Goal: Use online tool/utility: Utilize a website feature to perform a specific function

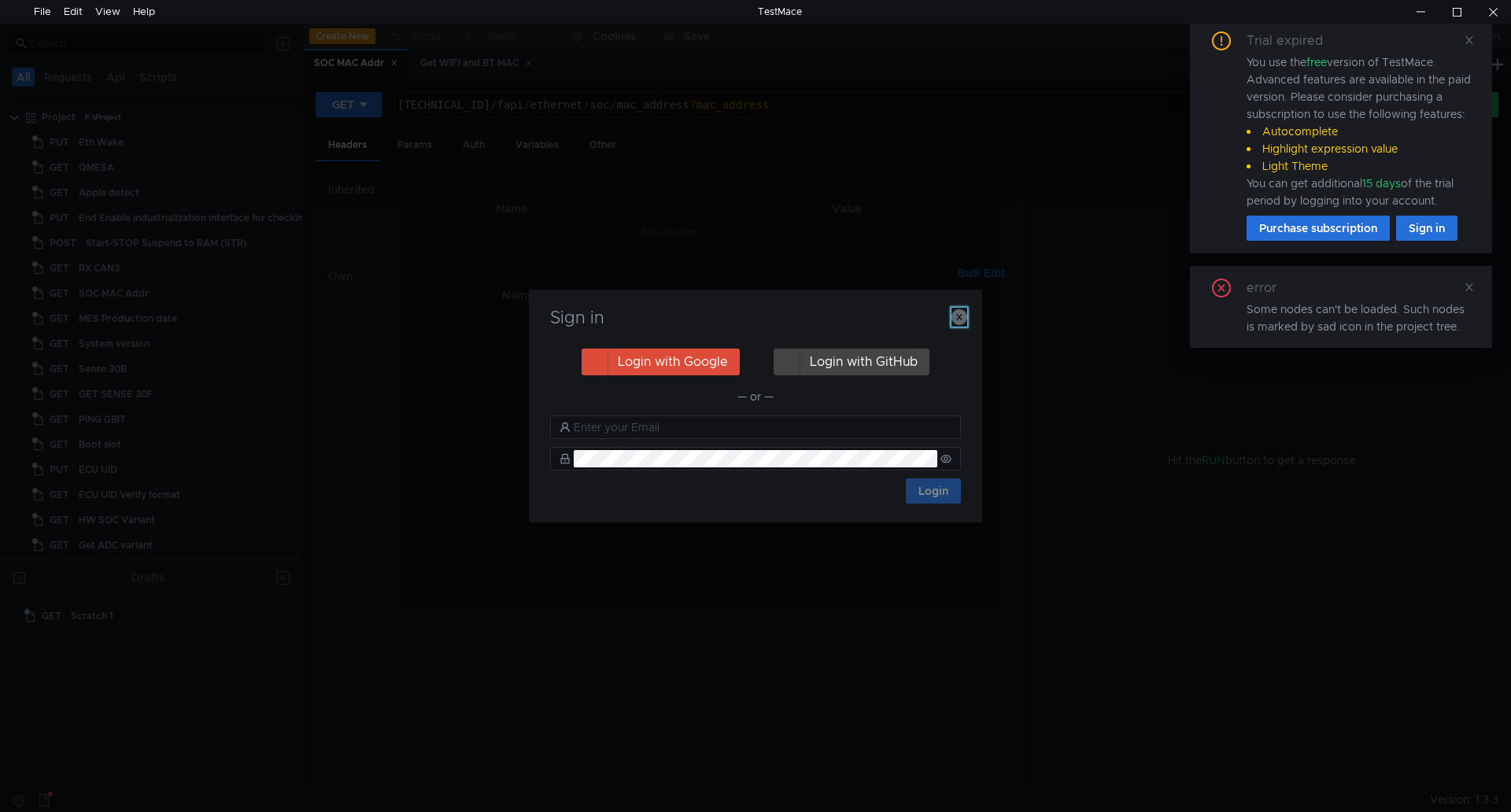
click at [962, 317] on icon "button" at bounding box center [959, 316] width 16 height 16
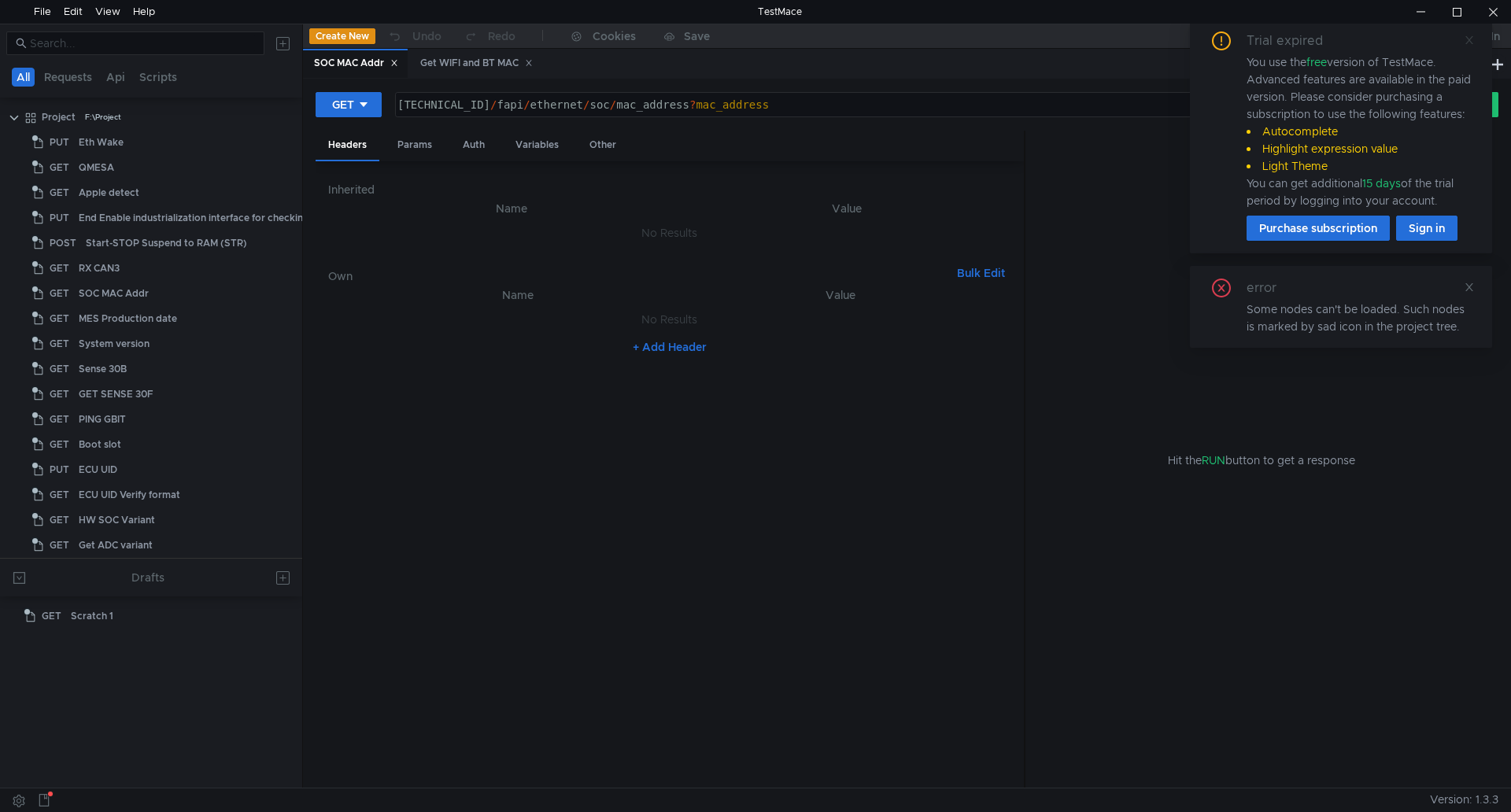
click at [1470, 43] on icon at bounding box center [1469, 40] width 11 height 11
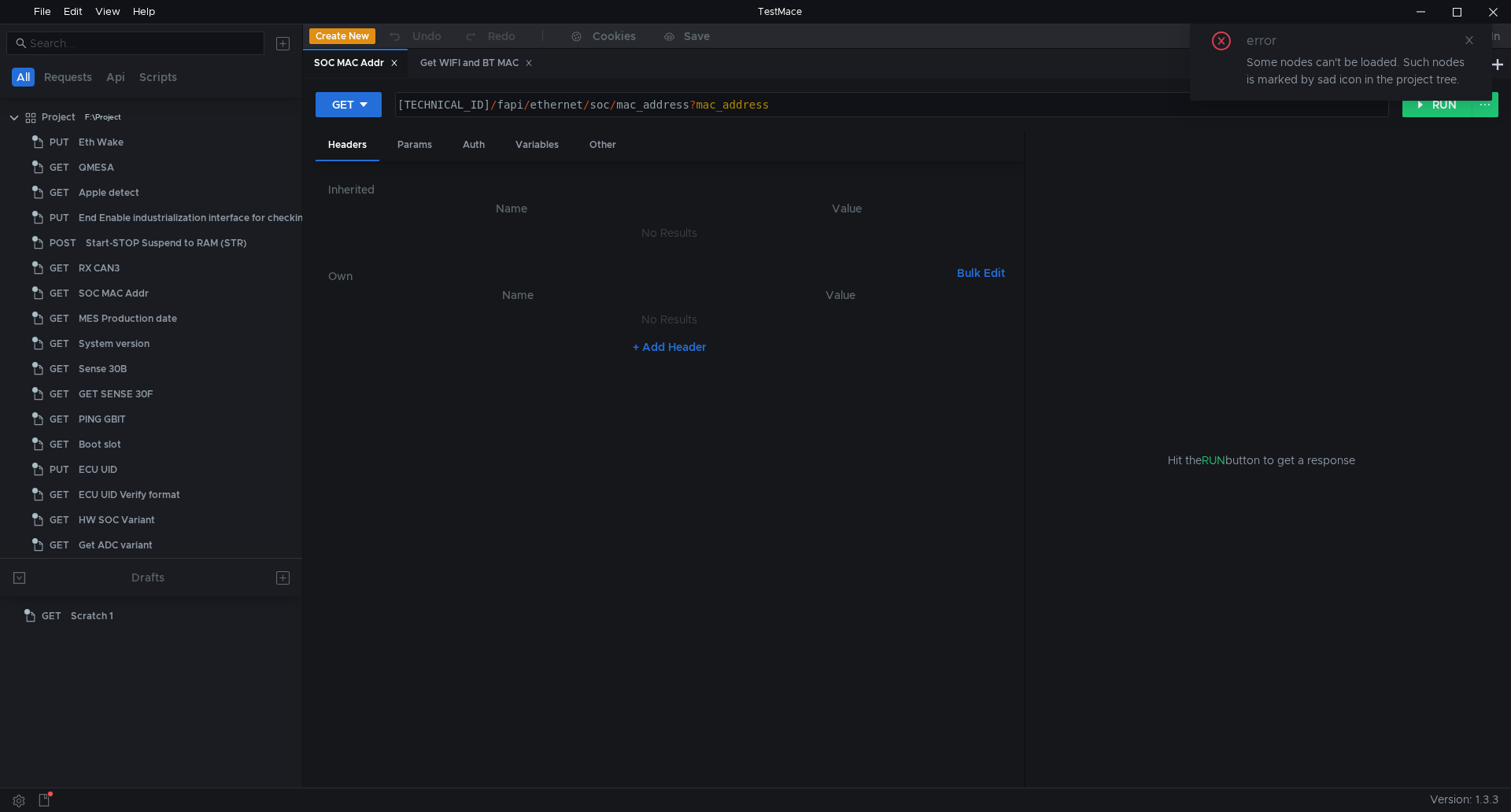
click at [541, 61] on div "Get WIFI and BT MAC" at bounding box center [475, 63] width 133 height 29
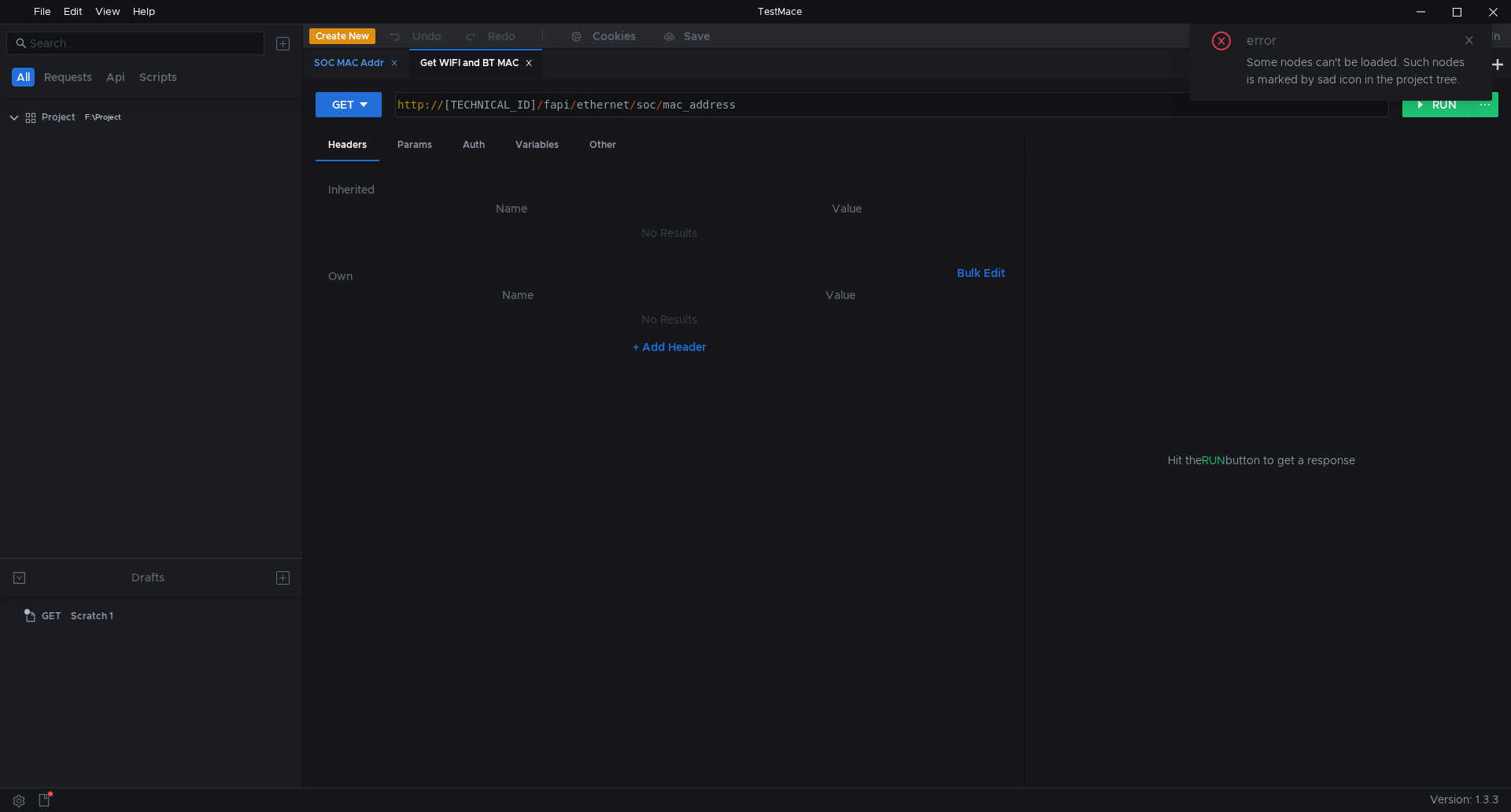
scroll to position [915, 0]
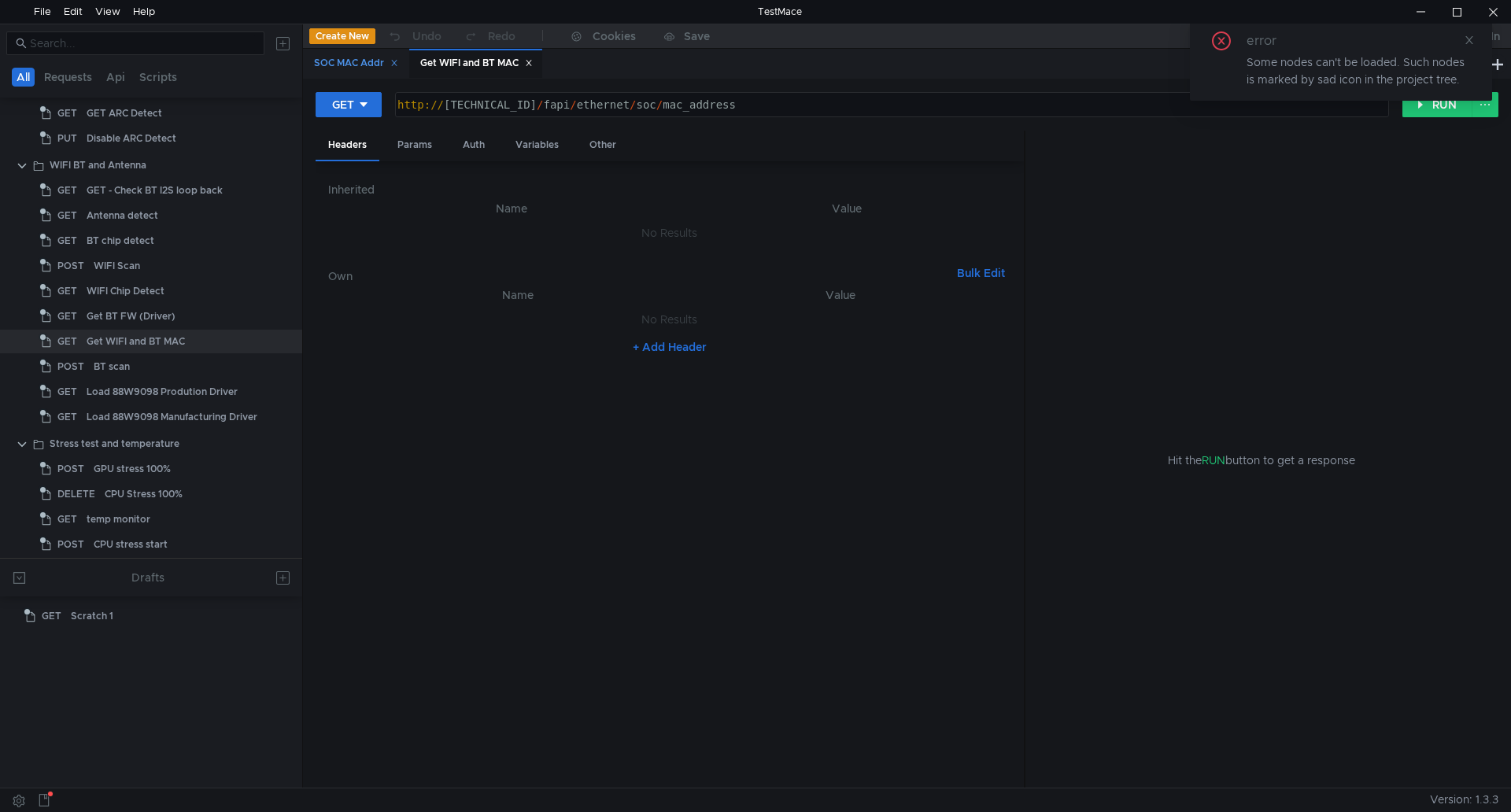
click at [398, 59] on icon at bounding box center [394, 63] width 7 height 7
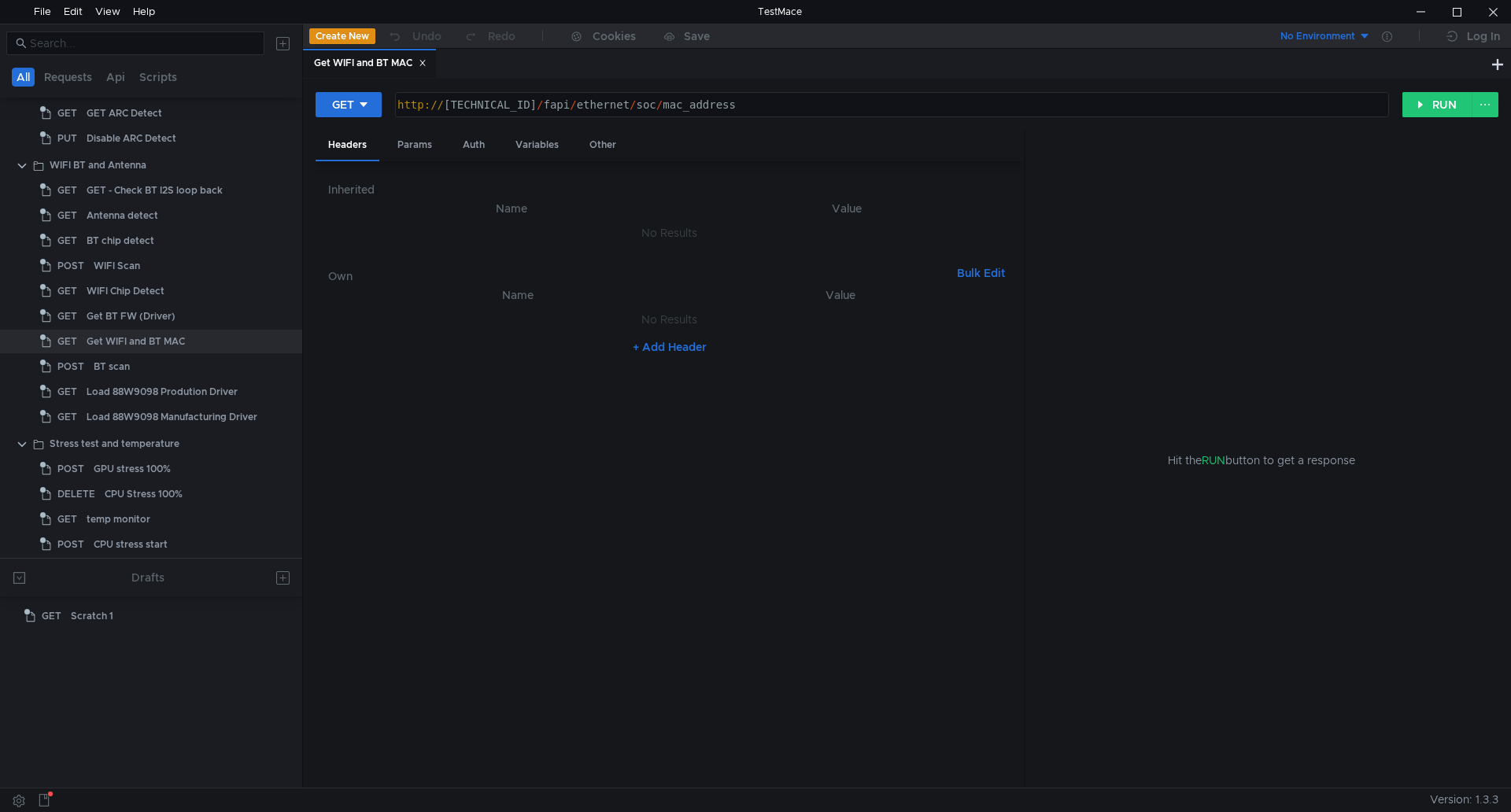
click at [424, 59] on icon at bounding box center [422, 63] width 7 height 7
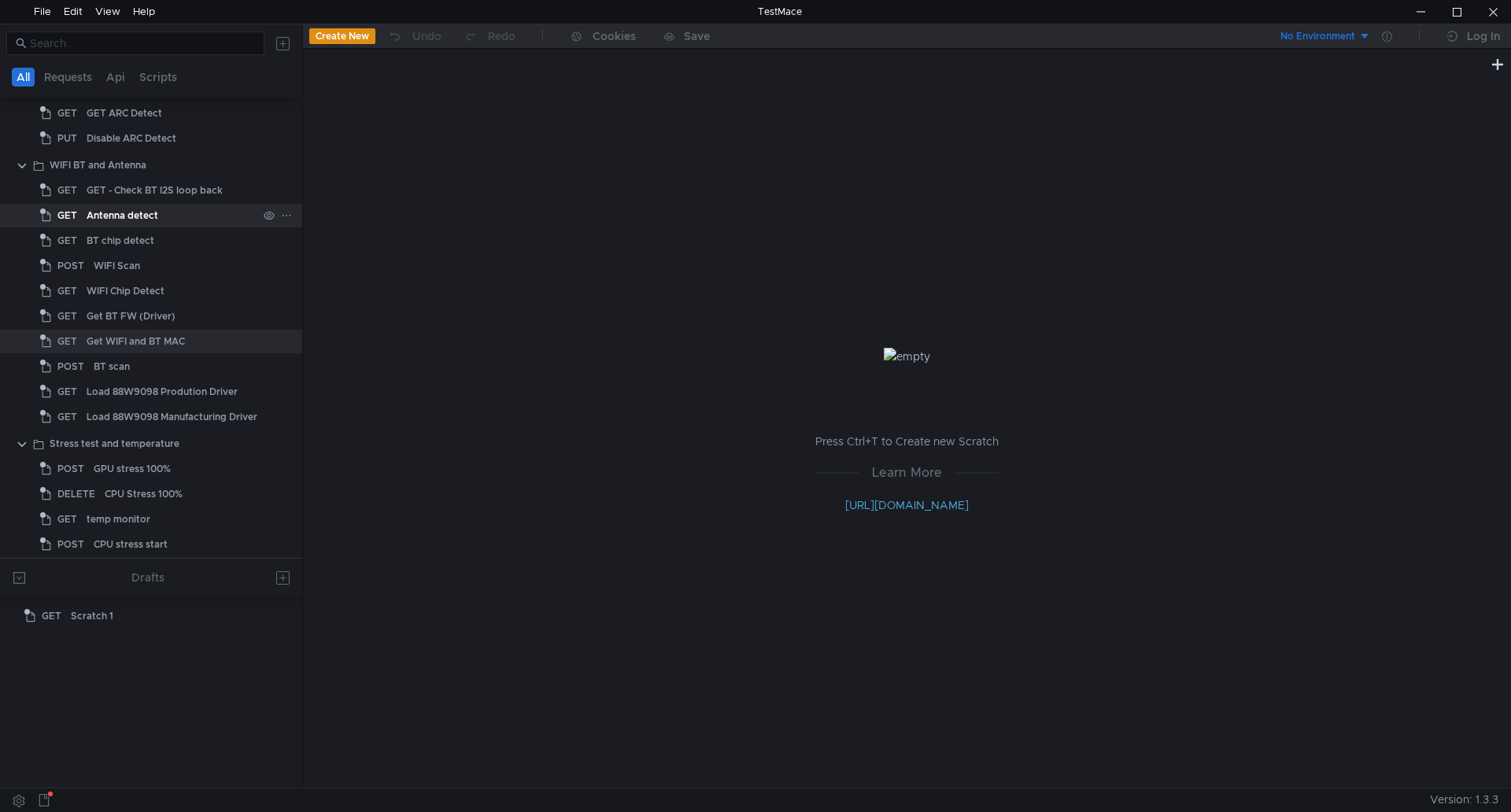
click at [173, 213] on div "Antenna detect" at bounding box center [172, 215] width 171 height 23
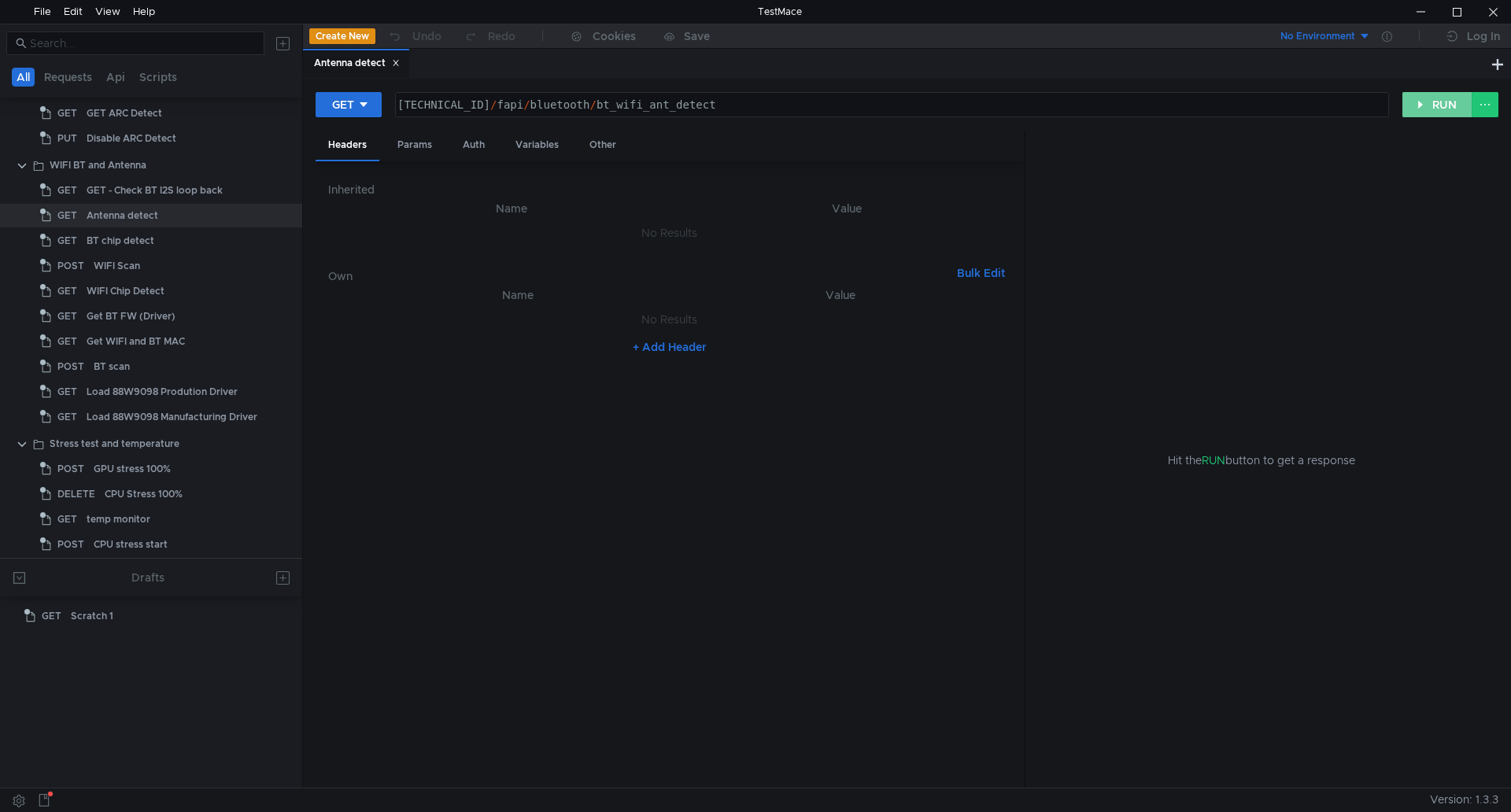
click at [1405, 106] on button "RUN" at bounding box center [1437, 104] width 70 height 25
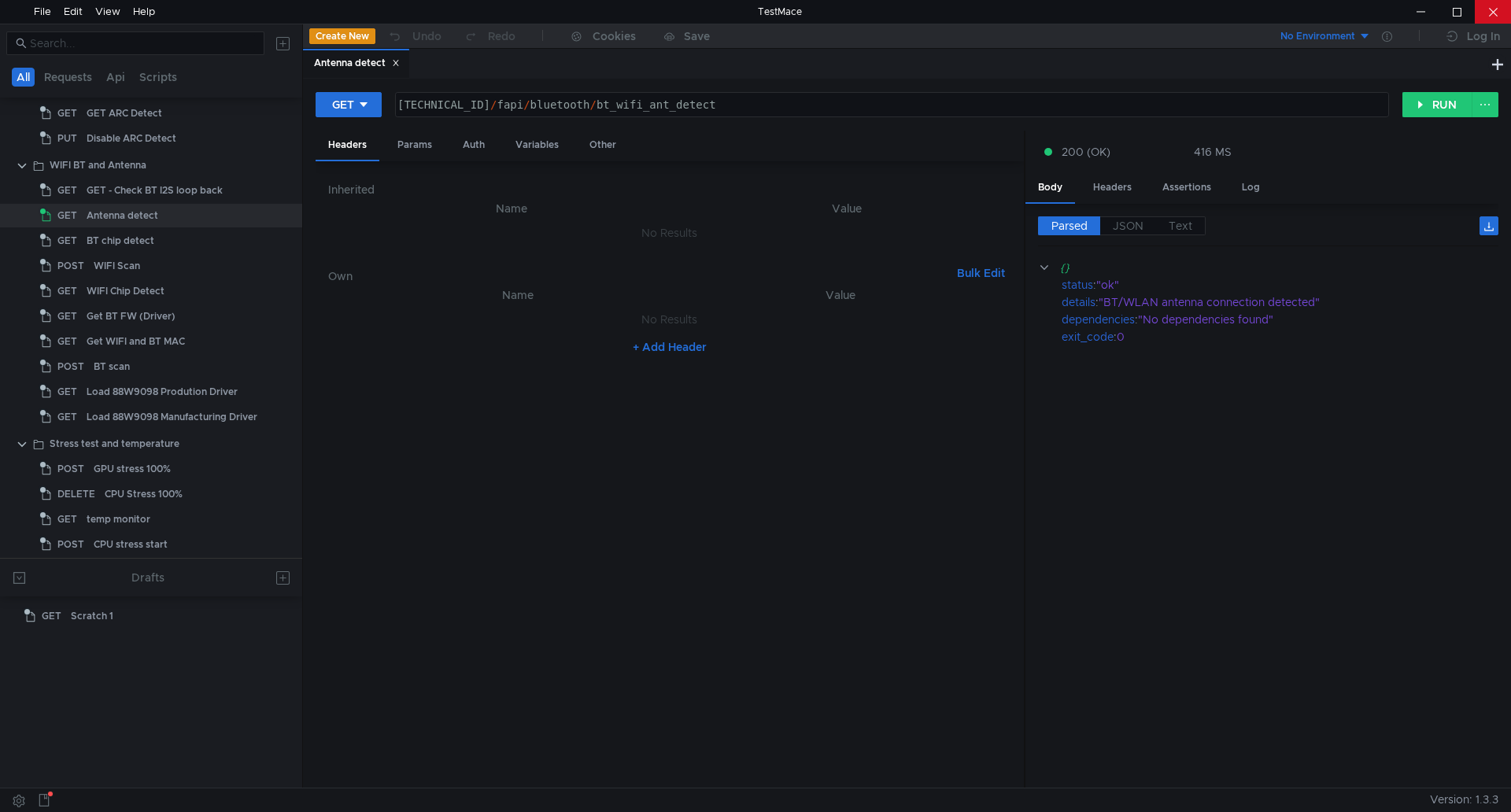
click at [1500, 17] on div at bounding box center [1492, 11] width 36 height 23
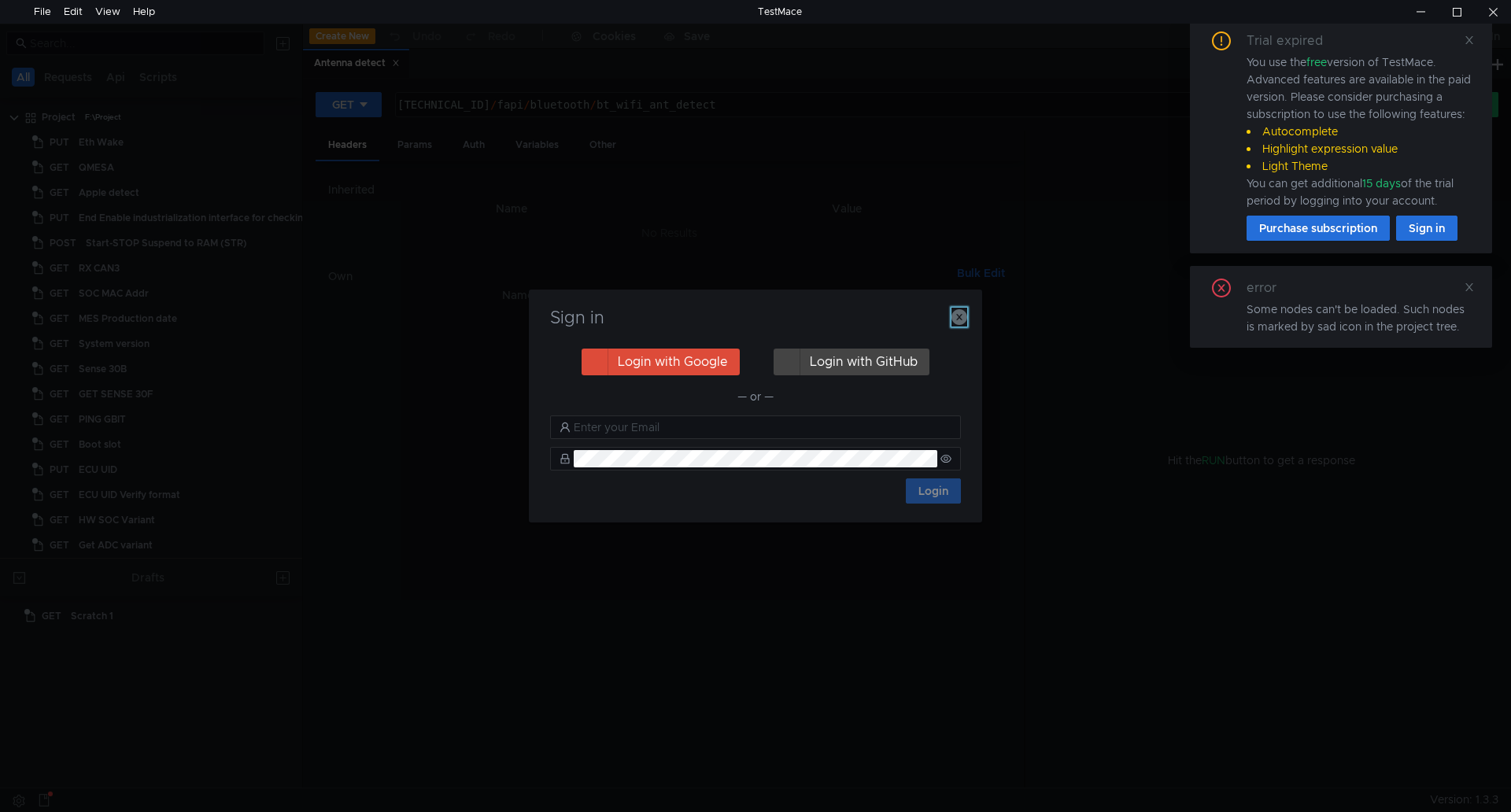
click at [960, 312] on icon "button" at bounding box center [959, 316] width 16 height 16
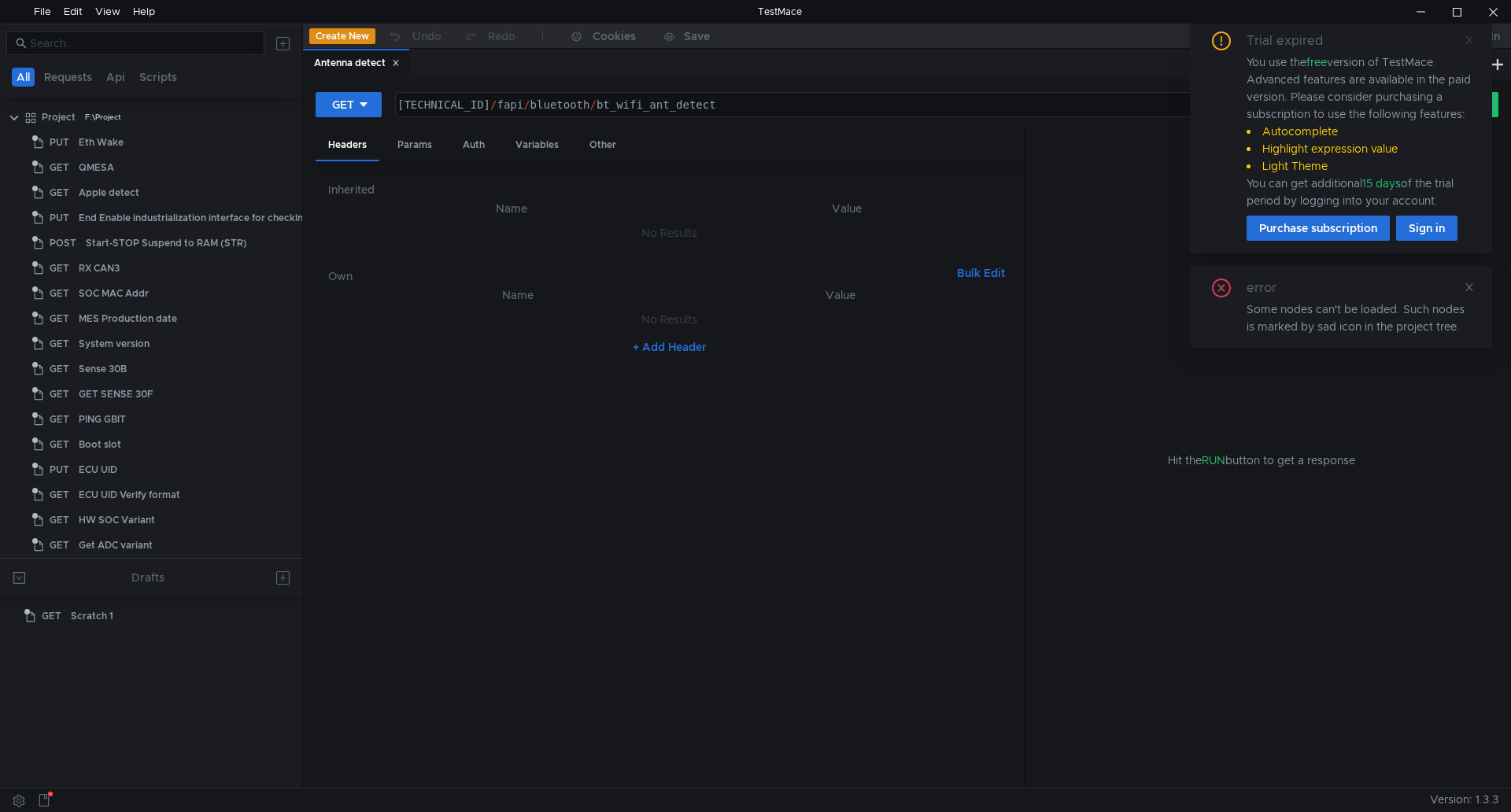
click at [1470, 40] on icon at bounding box center [1469, 40] width 7 height 7
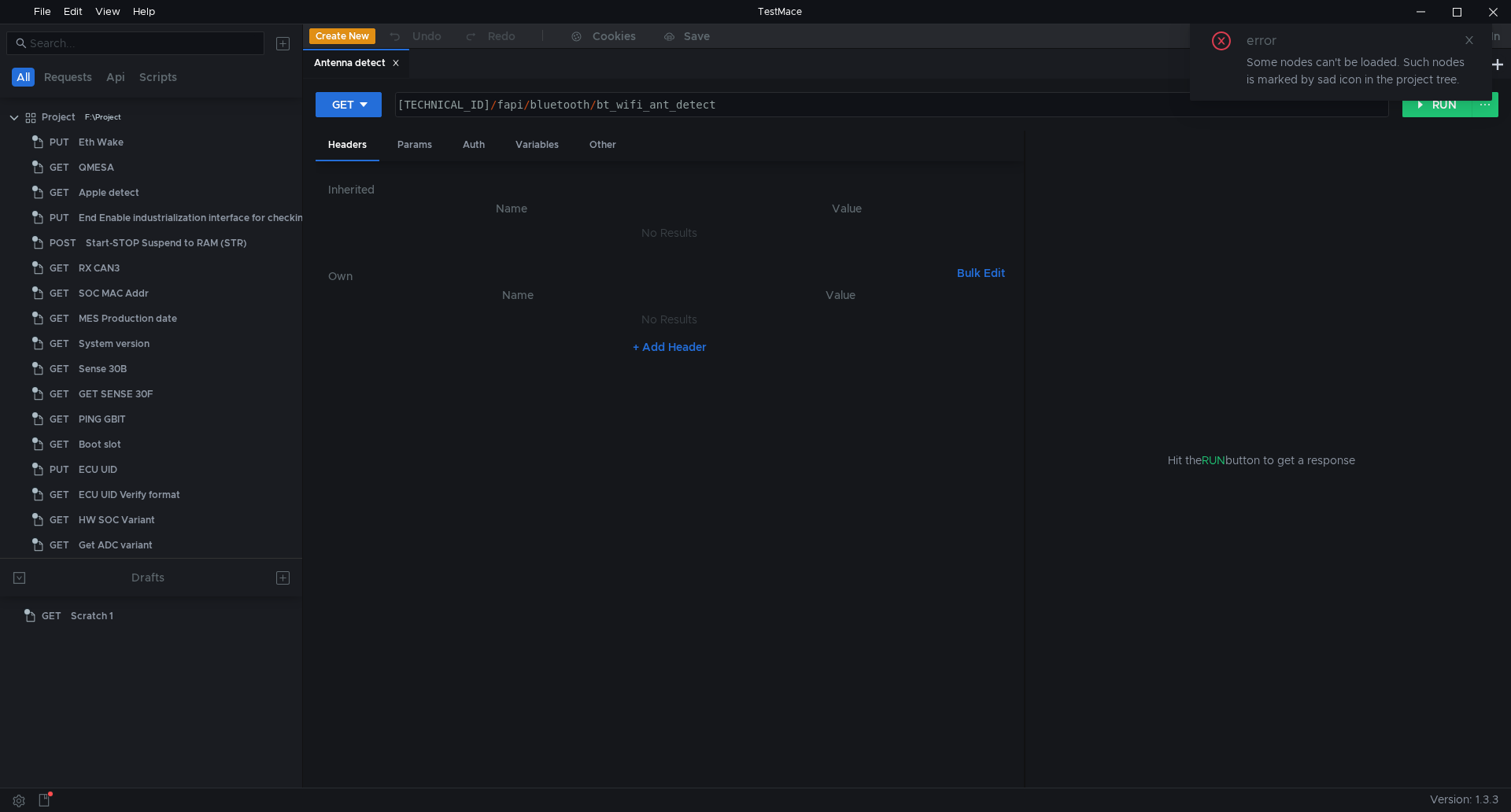
click at [1423, 109] on div "error Some nodes can't be loaded. Such nodes is marked by sad icon in the proje…" at bounding box center [1341, 66] width 303 height 95
click at [1437, 108] on button "RUN" at bounding box center [1437, 104] width 70 height 25
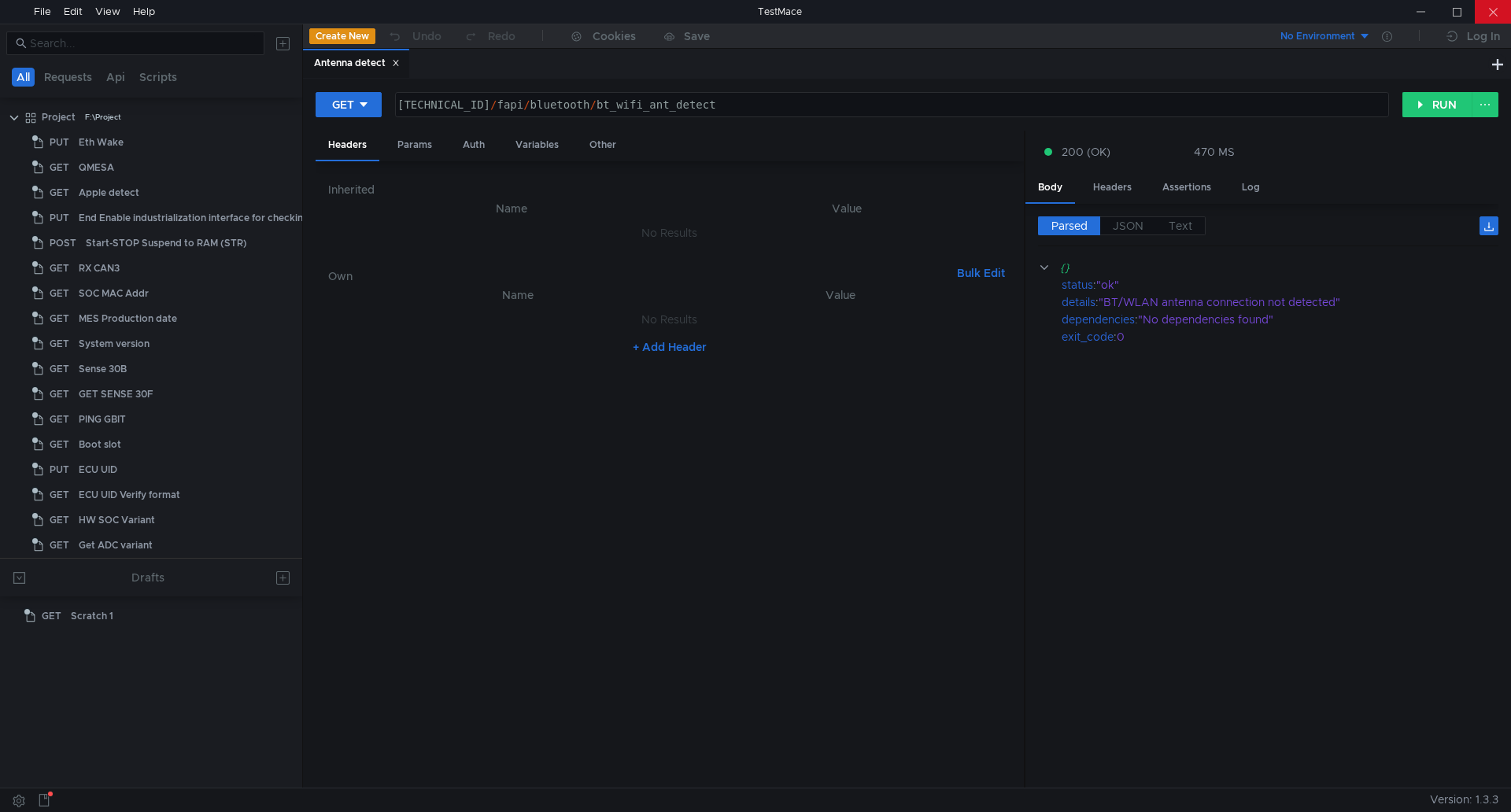
click at [1505, 6] on div at bounding box center [1492, 11] width 36 height 23
